Goal: Transaction & Acquisition: Purchase product/service

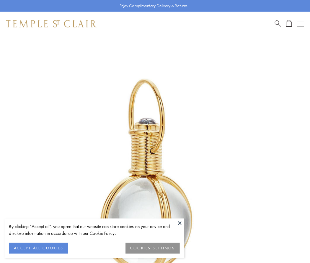
scroll to position [154, 0]
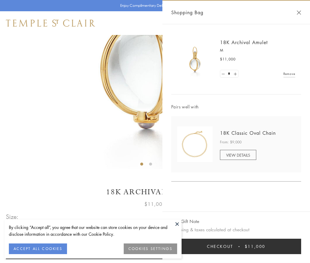
click at [237, 246] on button "Checkout $11,000" at bounding box center [236, 245] width 130 height 15
